Goal: Transaction & Acquisition: Purchase product/service

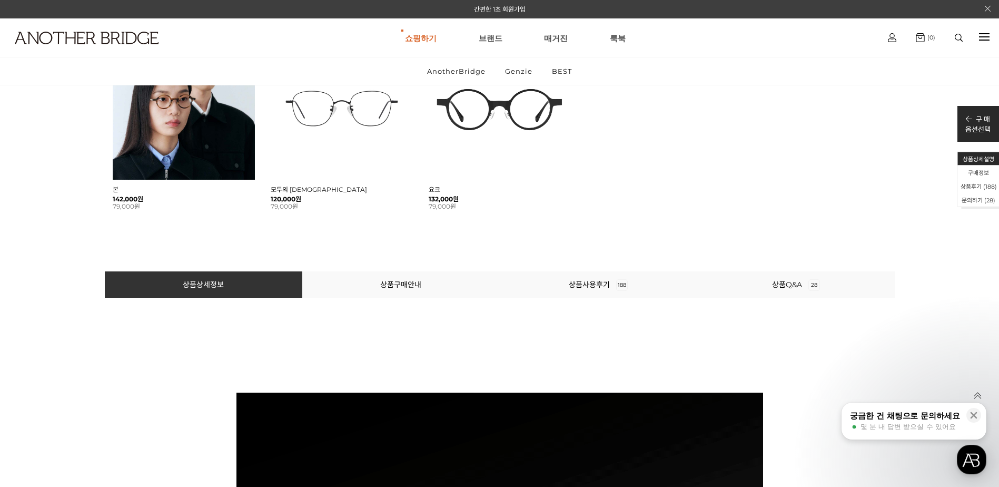
scroll to position [790, 0]
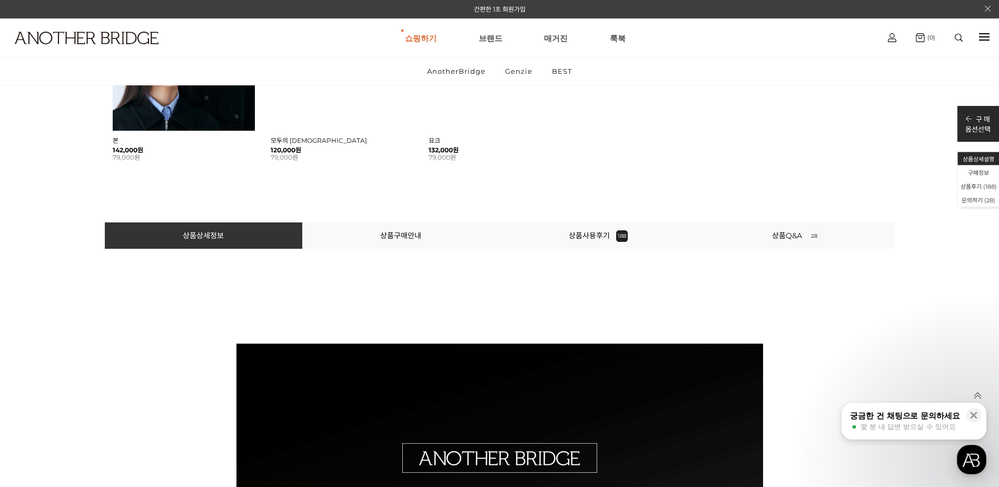
click at [589, 241] on li "상품사용후기 188" at bounding box center [598, 235] width 197 height 26
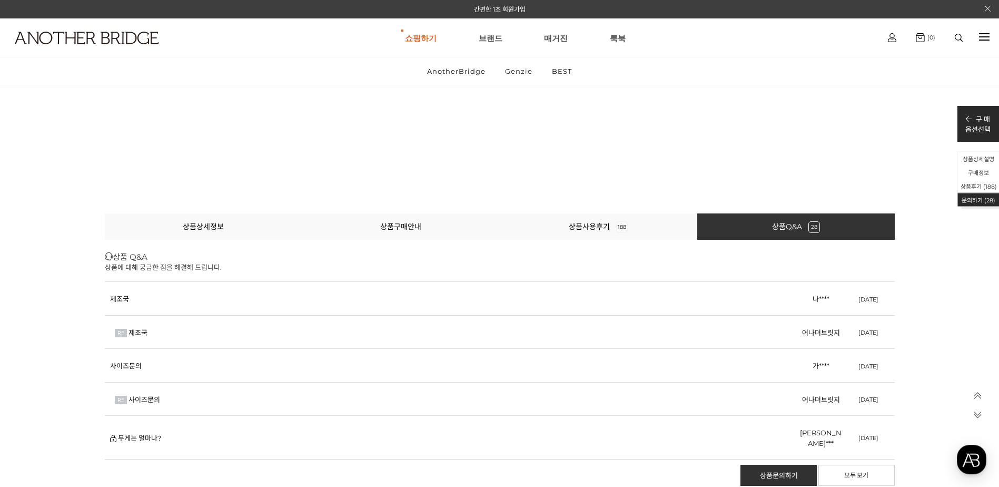
scroll to position [49099, 0]
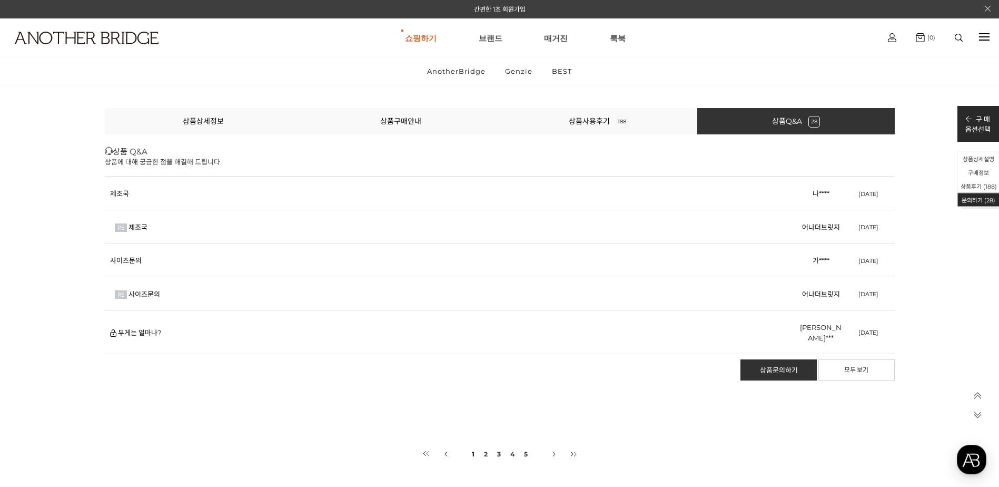
click at [151, 265] on td "사이즈문의" at bounding box center [452, 260] width 695 height 34
click at [131, 263] on link "사이즈문의" at bounding box center [126, 260] width 32 height 8
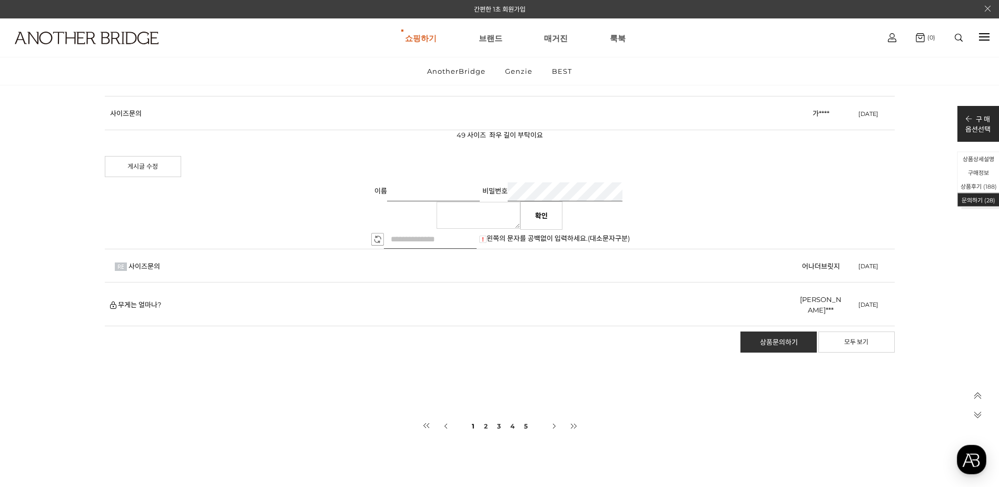
scroll to position [49257, 0]
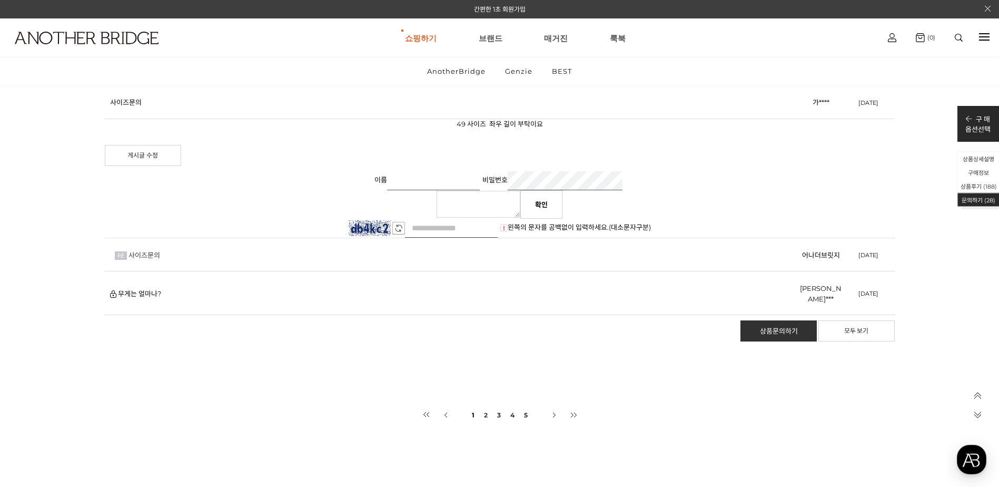
click at [143, 256] on link "사이즈문의" at bounding box center [144, 255] width 32 height 8
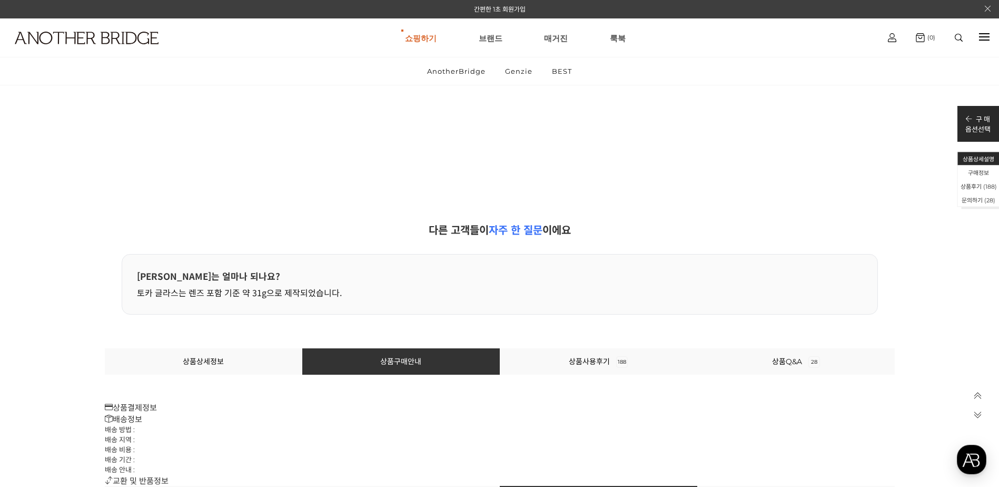
scroll to position [47519, 0]
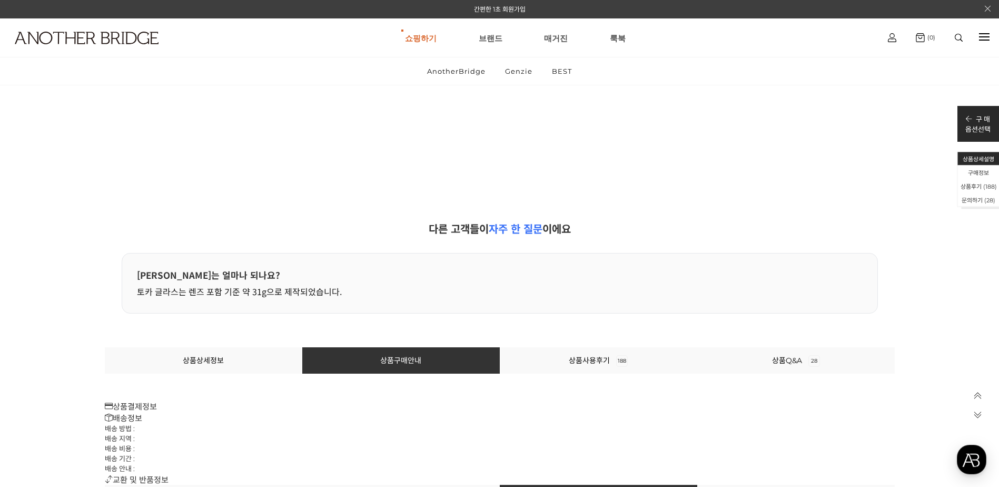
click at [244, 353] on li "상품상세정보" at bounding box center [203, 360] width 197 height 26
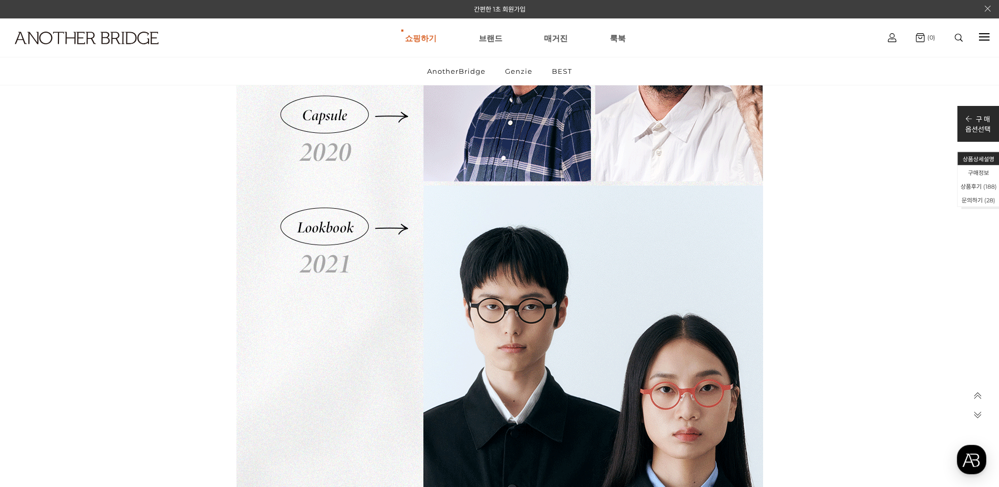
scroll to position [11745, 0]
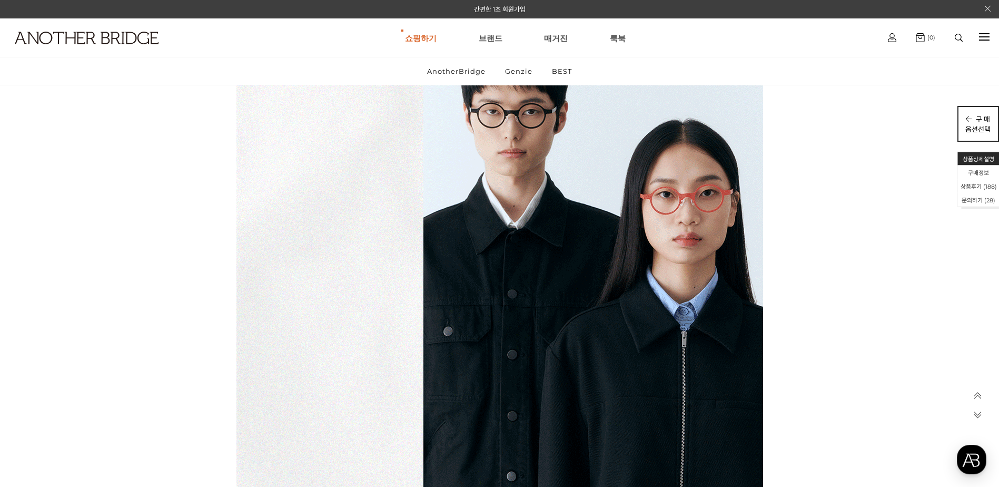
click at [974, 119] on icon at bounding box center [970, 118] width 11 height 7
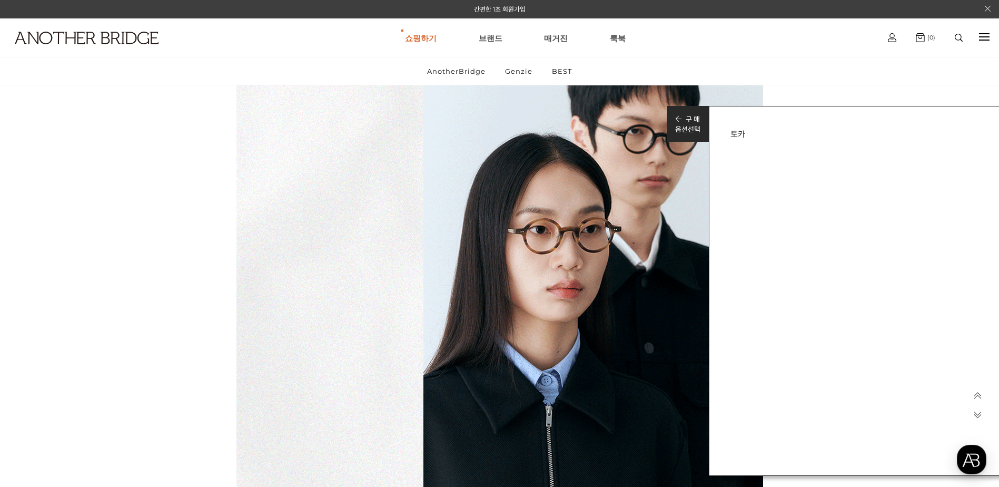
click at [745, 131] on h3 "토카" at bounding box center [857, 133] width 255 height 12
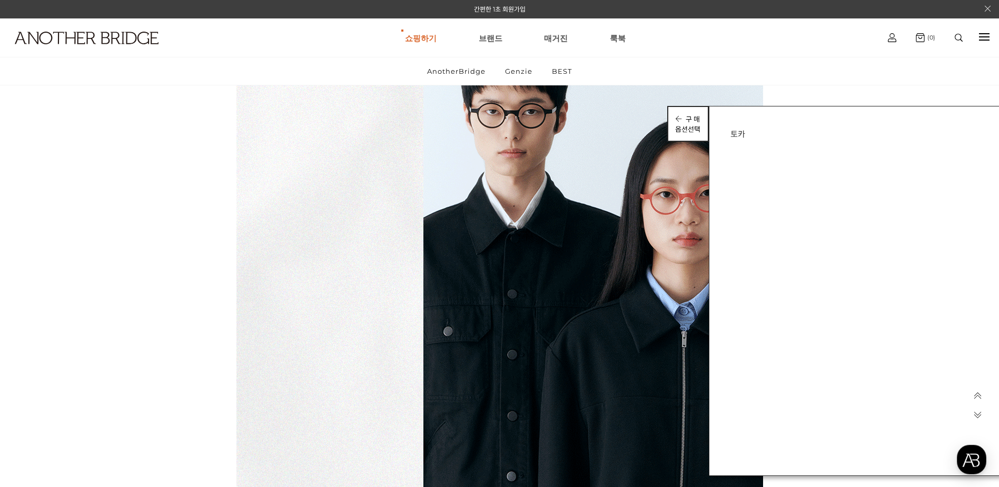
click at [679, 127] on p "옵션선택" at bounding box center [687, 129] width 25 height 10
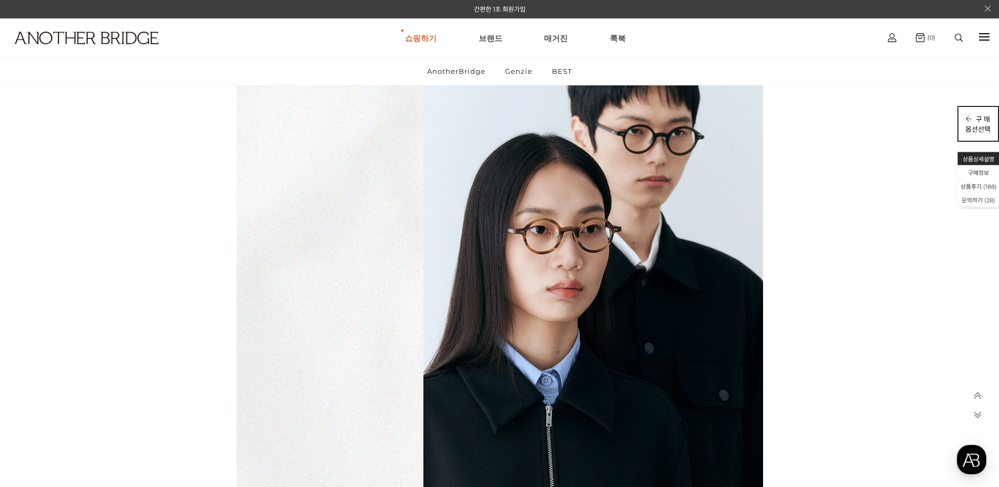
click at [973, 118] on icon at bounding box center [970, 118] width 11 height 7
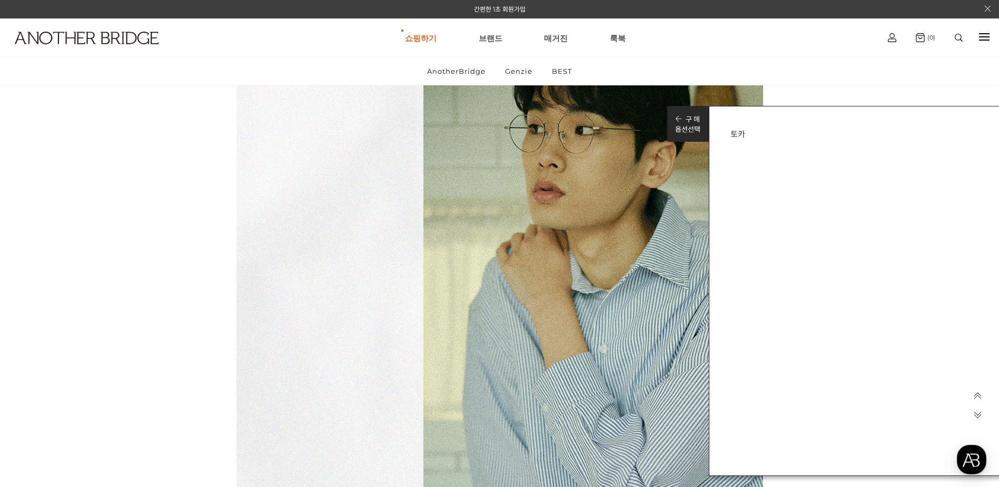
click at [736, 131] on h3 "토카" at bounding box center [857, 133] width 255 height 12
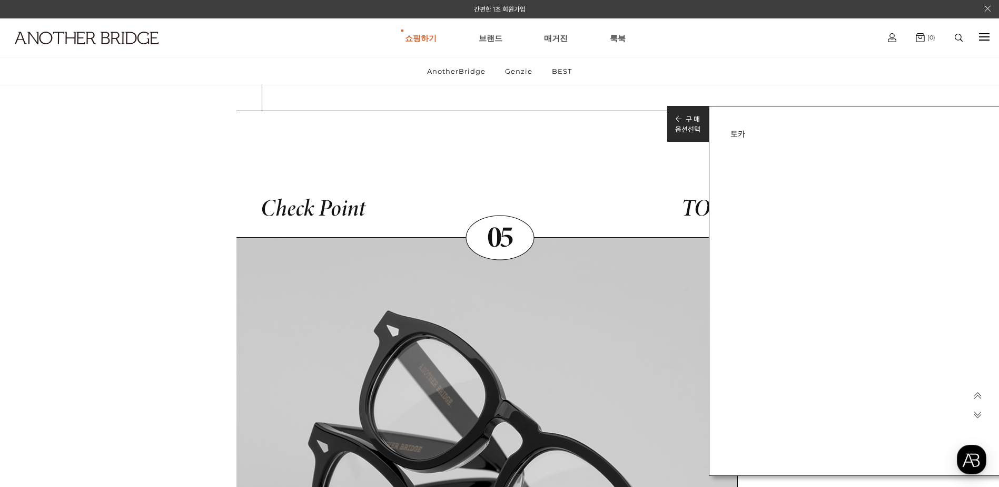
scroll to position [32782, 0]
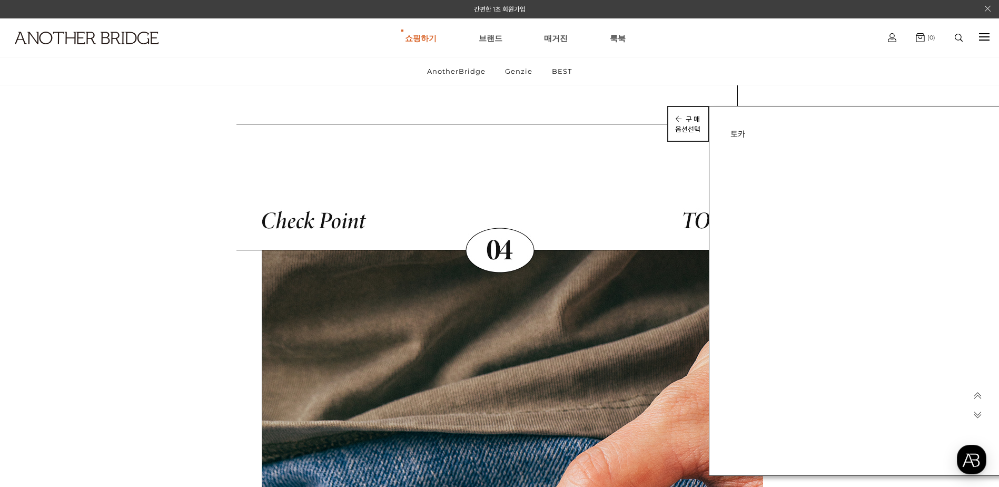
click at [687, 125] on p "옵션선택" at bounding box center [687, 129] width 25 height 10
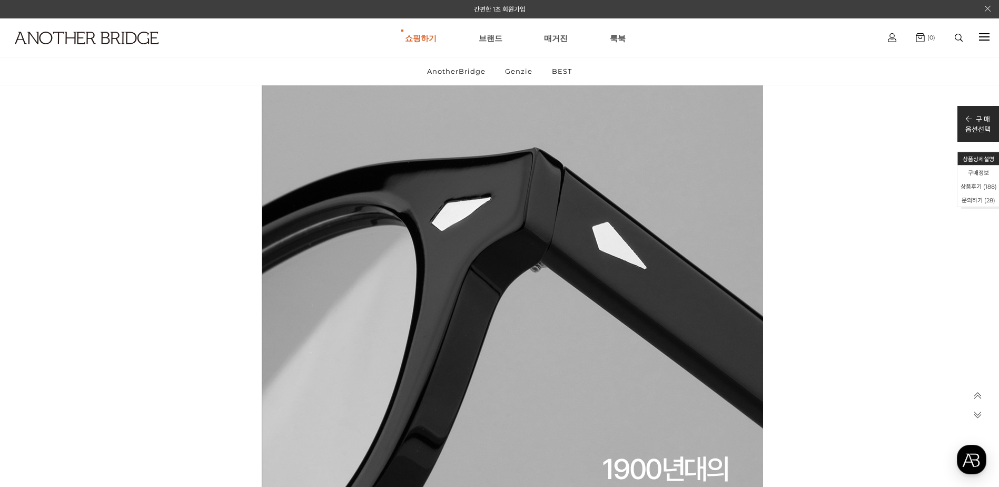
scroll to position [33835, 0]
